Goal: Find specific page/section: Find specific page/section

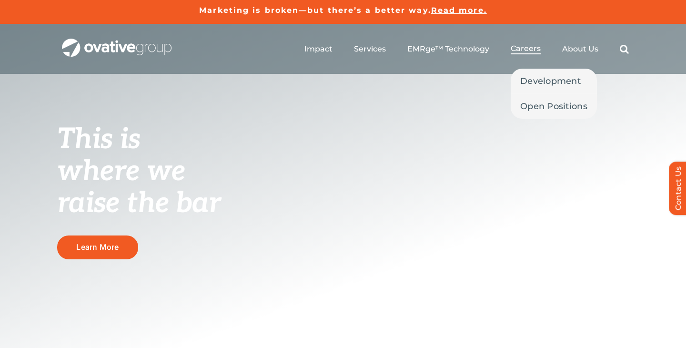
click at [535, 54] on li "Careers Development Open Positions" at bounding box center [526, 49] width 30 height 10
click at [531, 52] on span "Careers" at bounding box center [526, 49] width 30 height 10
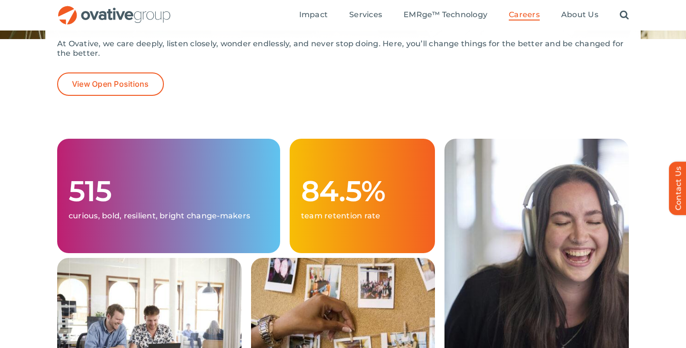
scroll to position [193, 0]
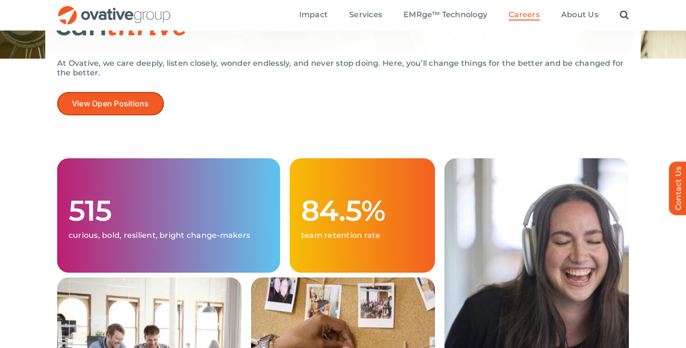
click at [111, 98] on link "View Open Positions" at bounding box center [110, 103] width 107 height 23
